Goal: Navigation & Orientation: Go to known website

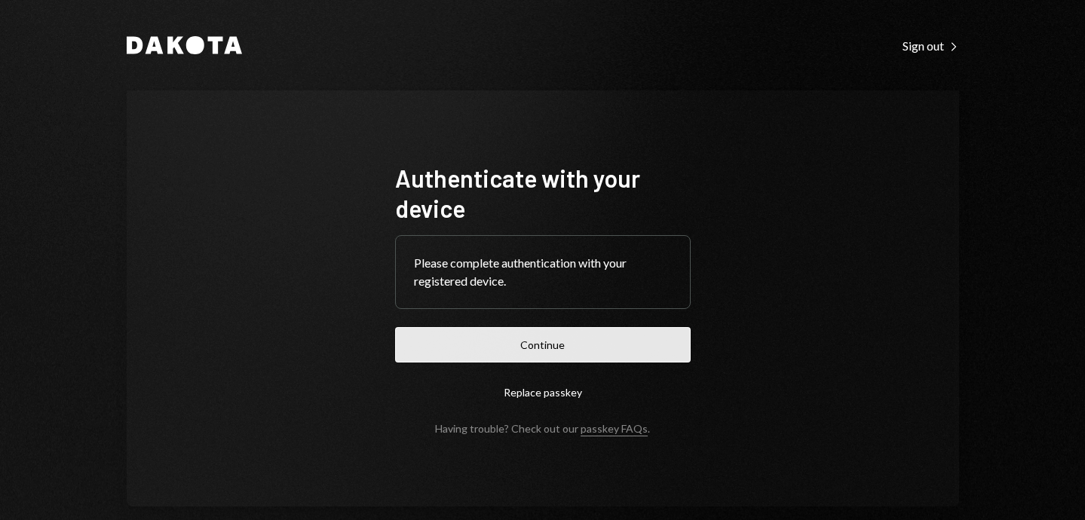
click at [542, 349] on button "Continue" at bounding box center [543, 344] width 296 height 35
